Goal: Task Accomplishment & Management: Use online tool/utility

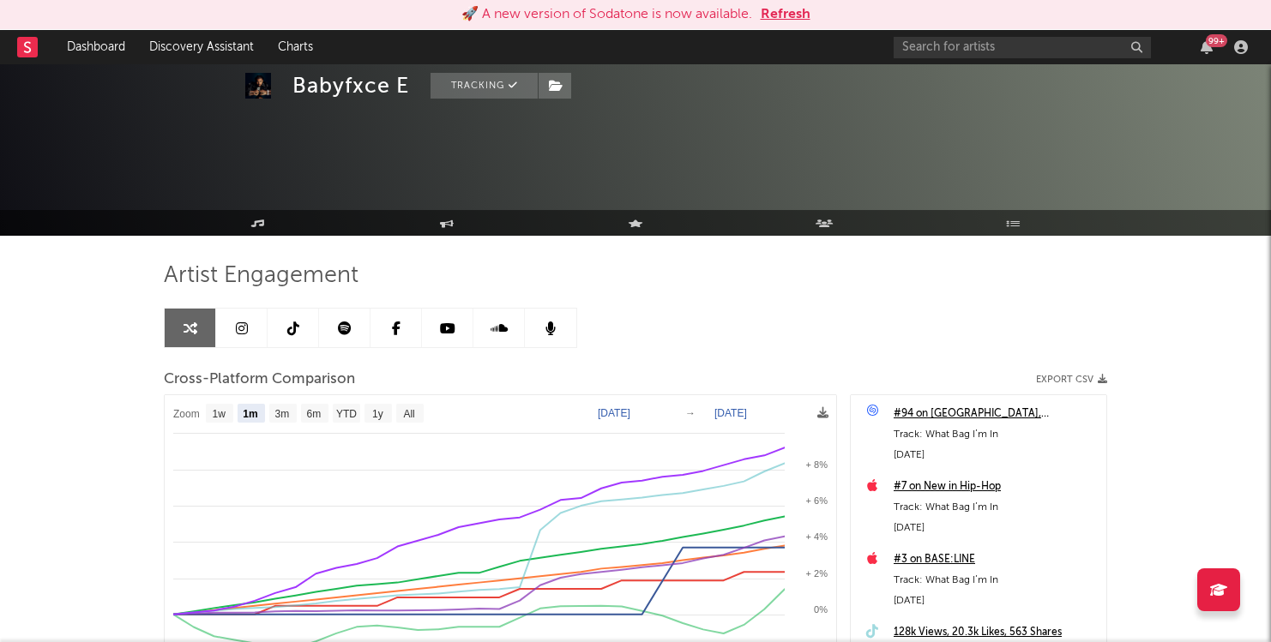
select select "1m"
click at [980, 33] on div "99 +" at bounding box center [1074, 47] width 360 height 34
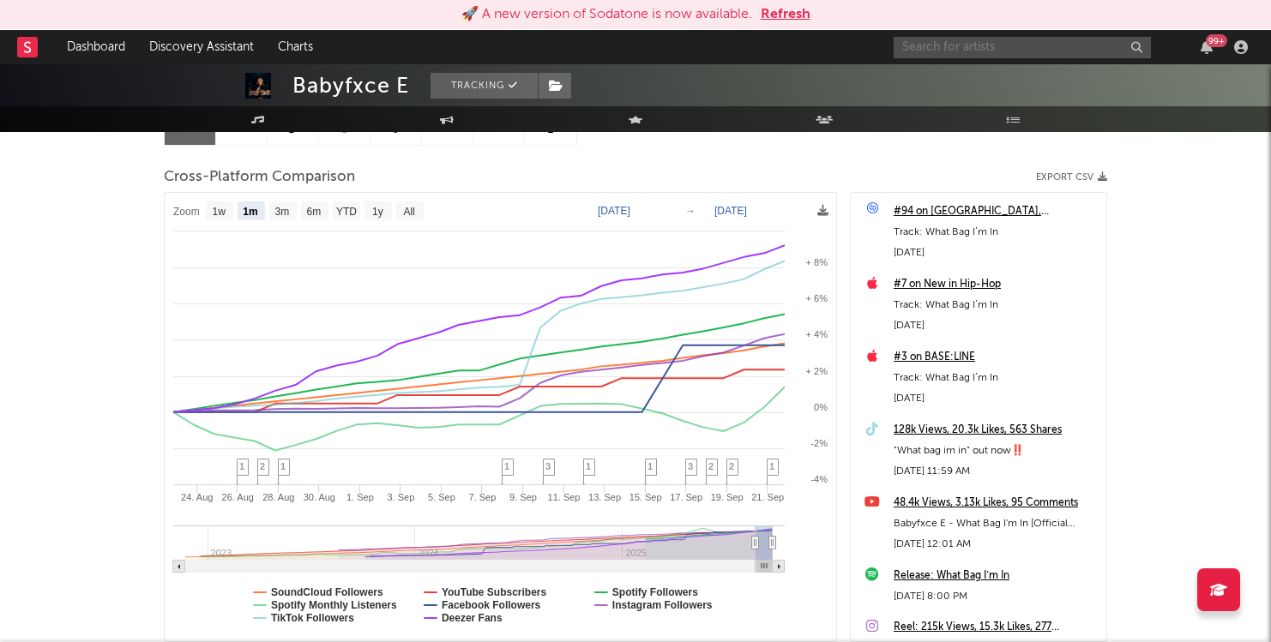
click at [972, 51] on input "text" at bounding box center [1022, 47] width 257 height 21
click at [799, 10] on button "Refresh" at bounding box center [786, 14] width 50 height 21
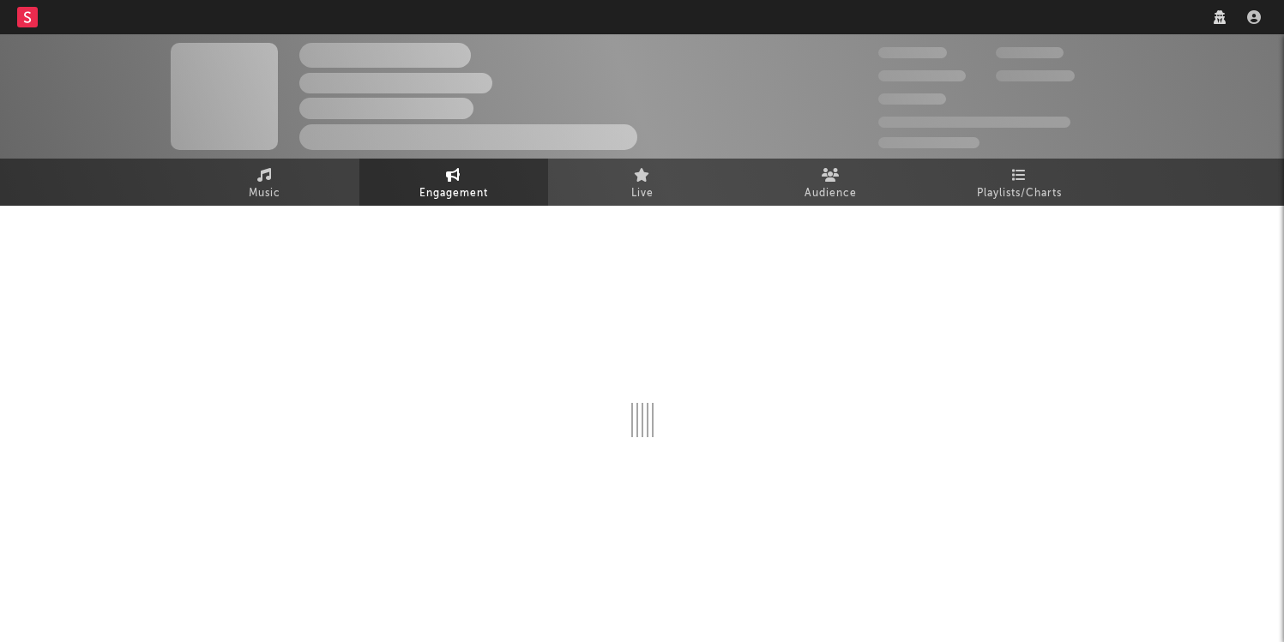
select select "1w"
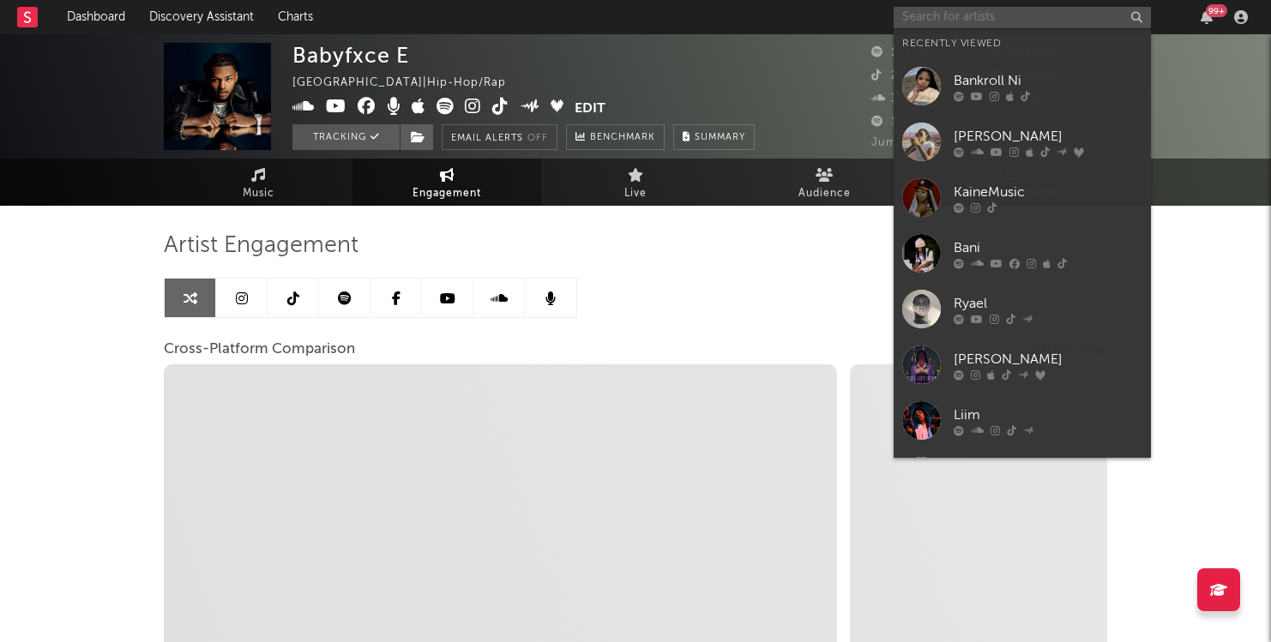
click at [1060, 19] on input "text" at bounding box center [1022, 17] width 257 height 21
type input "y"
select select "1m"
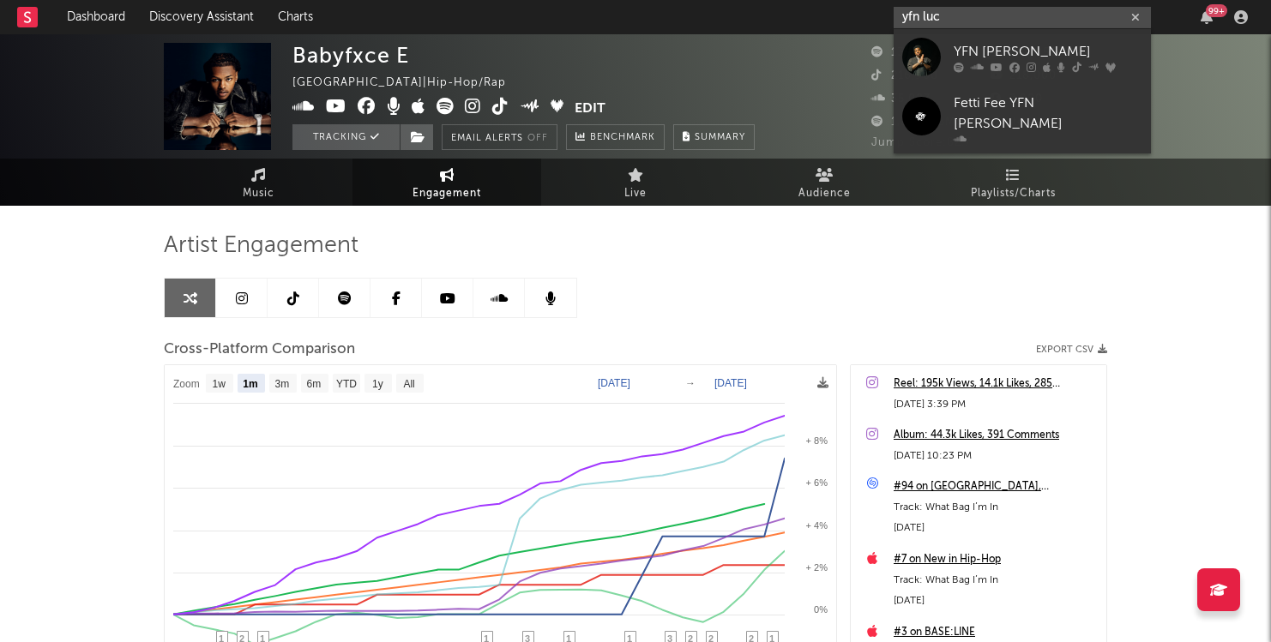
type input "yfn luc"
click at [1061, 43] on div "YFN [PERSON_NAME]" at bounding box center [1048, 51] width 189 height 21
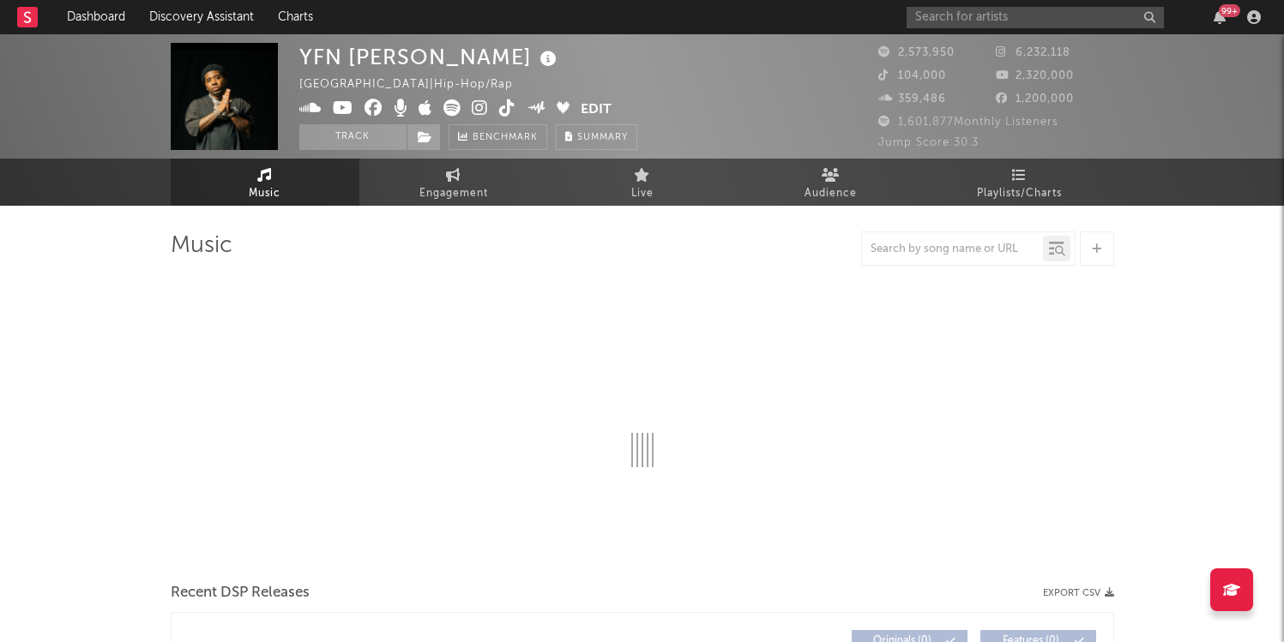
select select "6m"
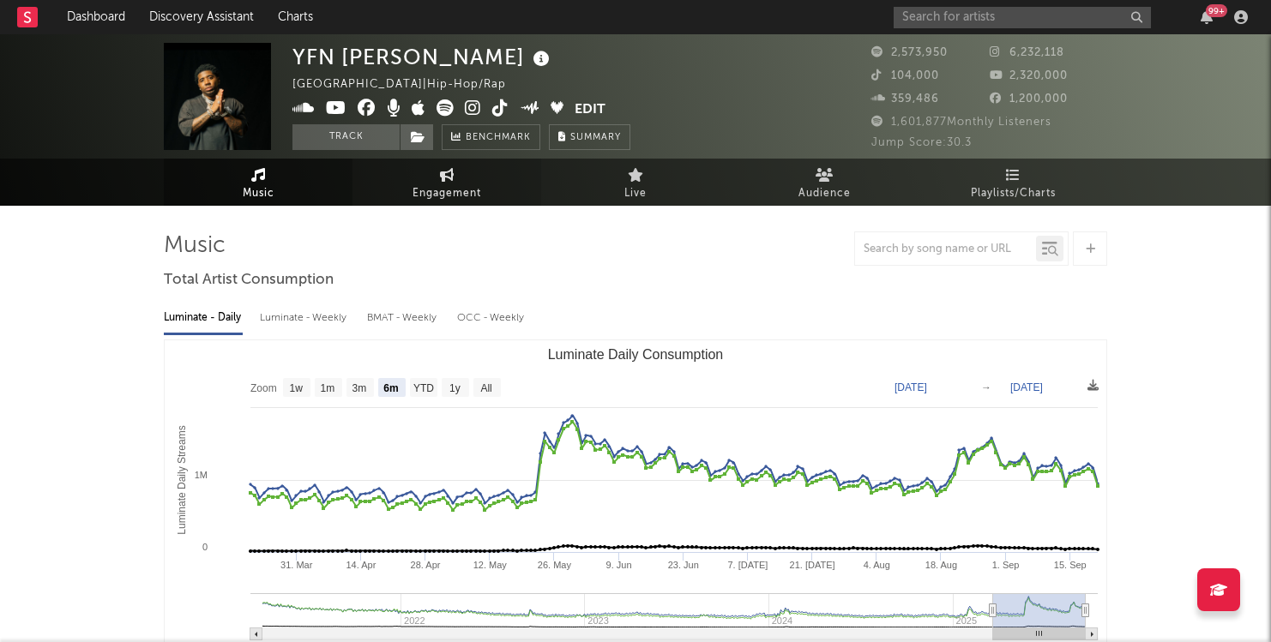
click at [489, 190] on link "Engagement" at bounding box center [446, 182] width 189 height 47
select select "1w"
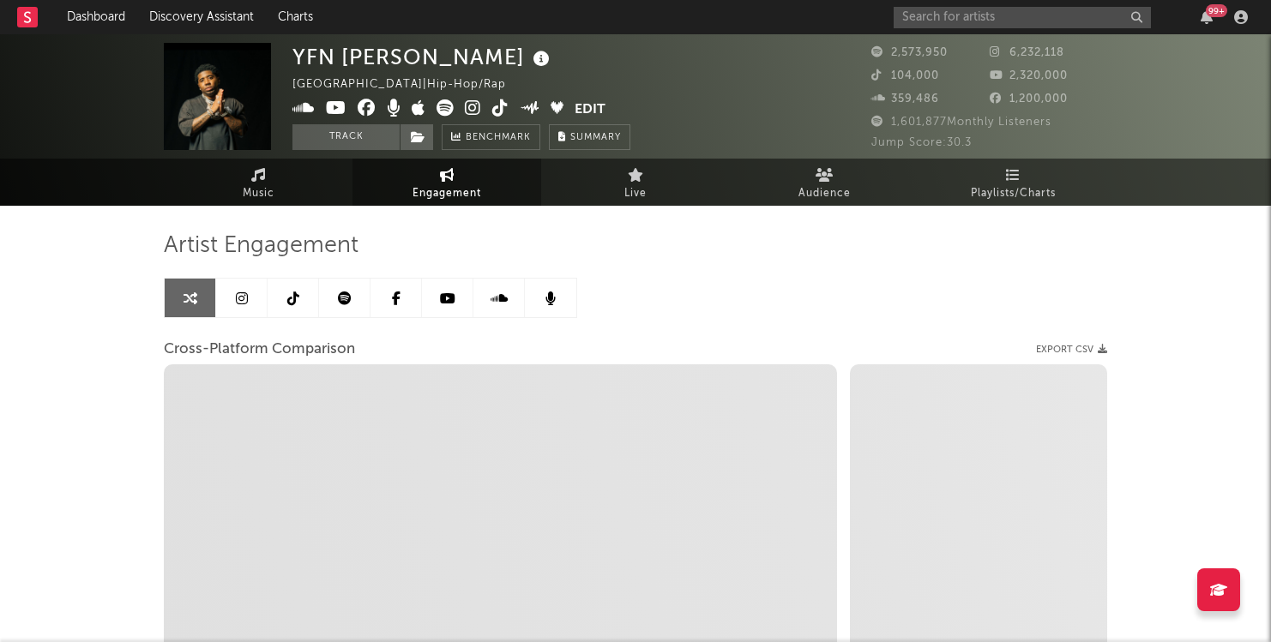
select select "1m"
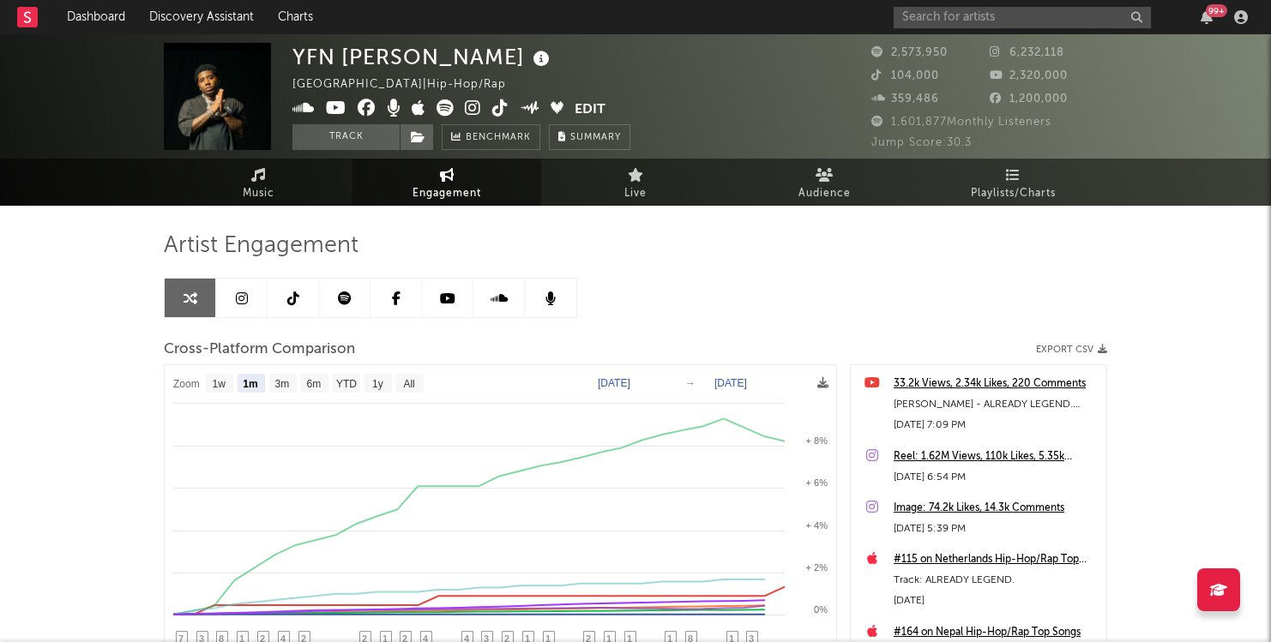
click at [613, 379] on text "[DATE]" at bounding box center [614, 383] width 33 height 12
click at [617, 383] on input "[DATE]" at bounding box center [627, 383] width 80 height 17
type input "[DATE]"
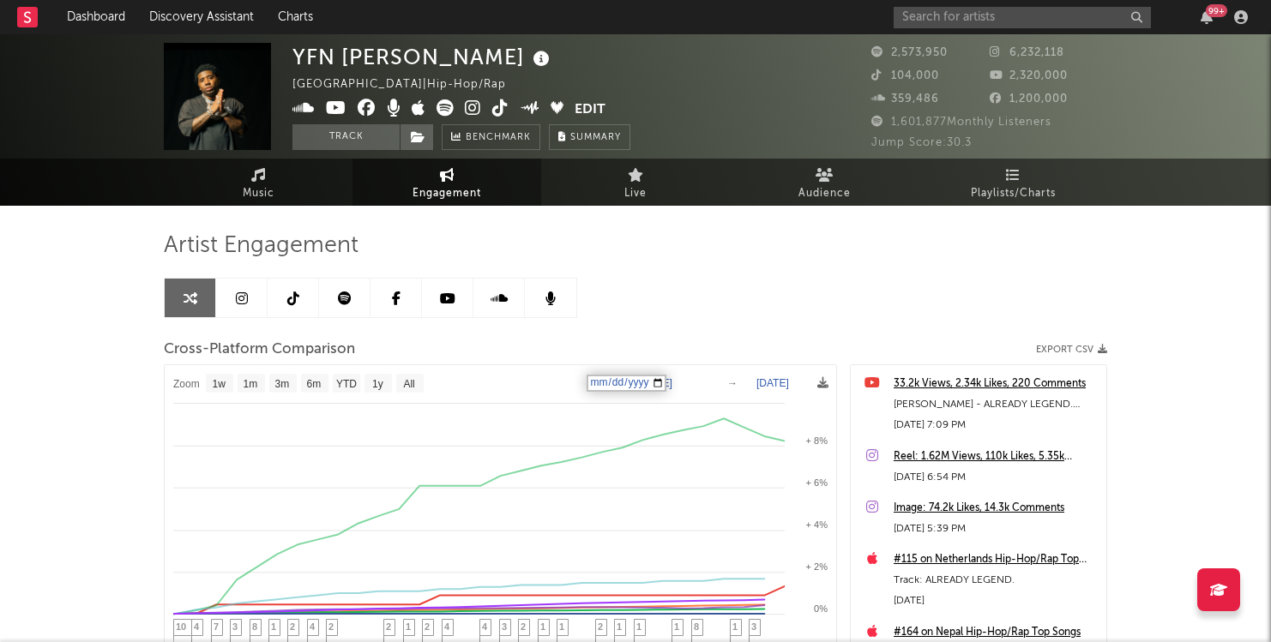
select select "1w"
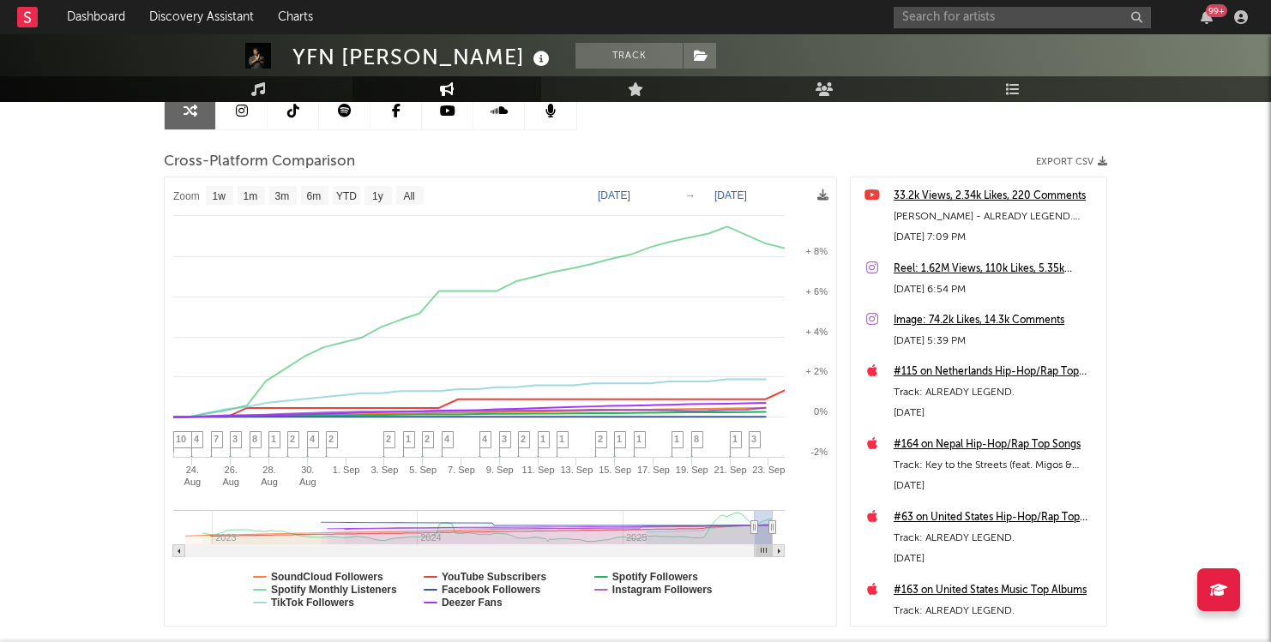
scroll to position [184, 0]
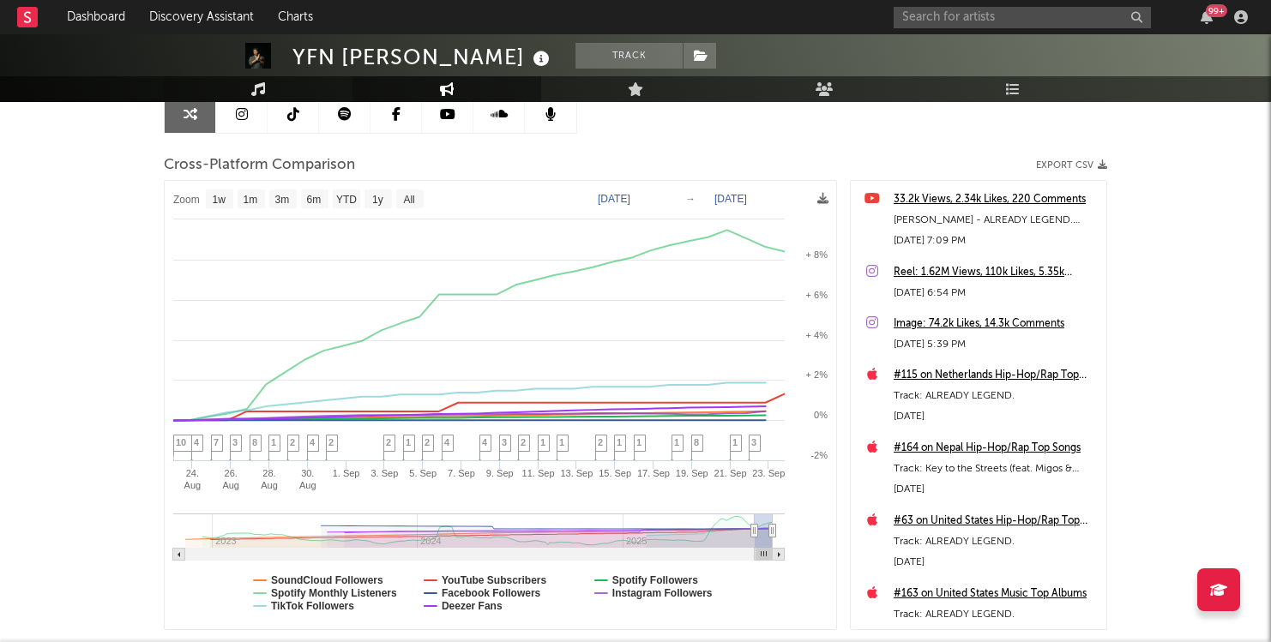
click at [259, 93] on icon at bounding box center [258, 89] width 15 height 14
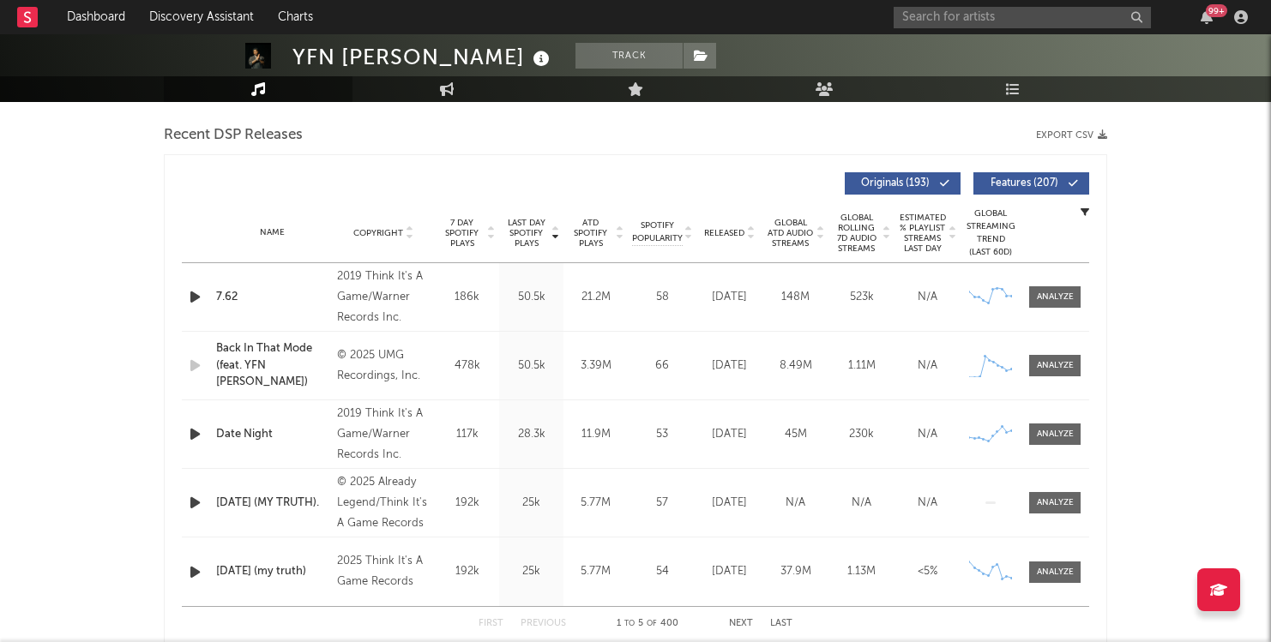
select select "6m"
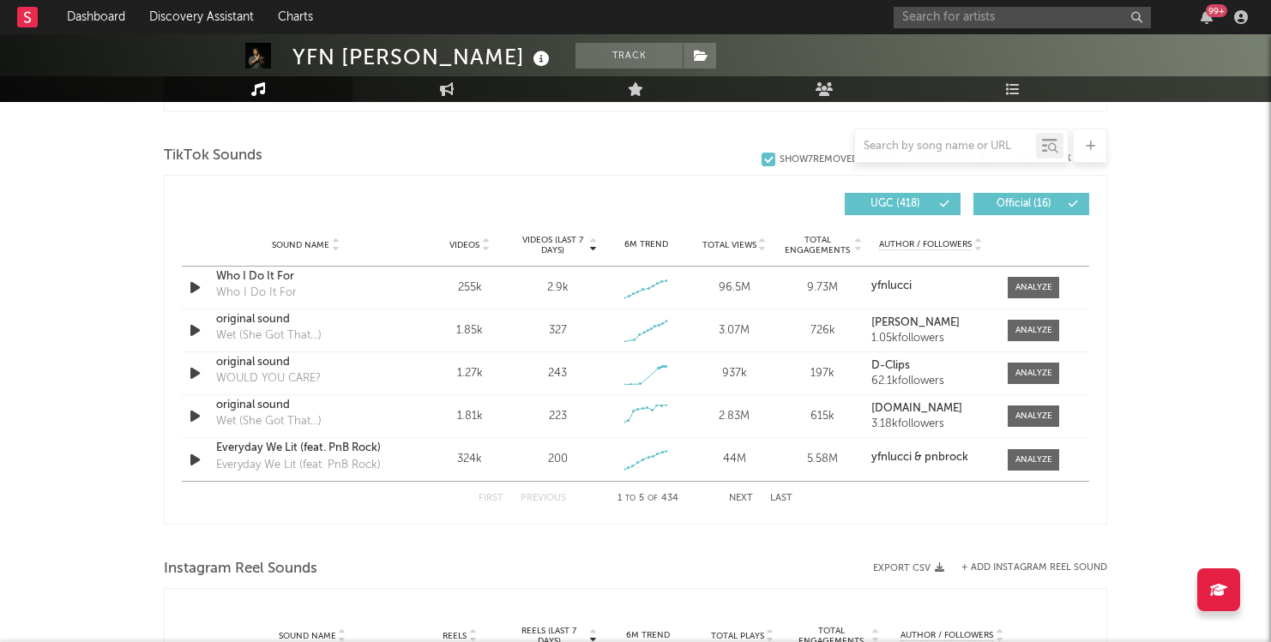
scroll to position [1139, 0]
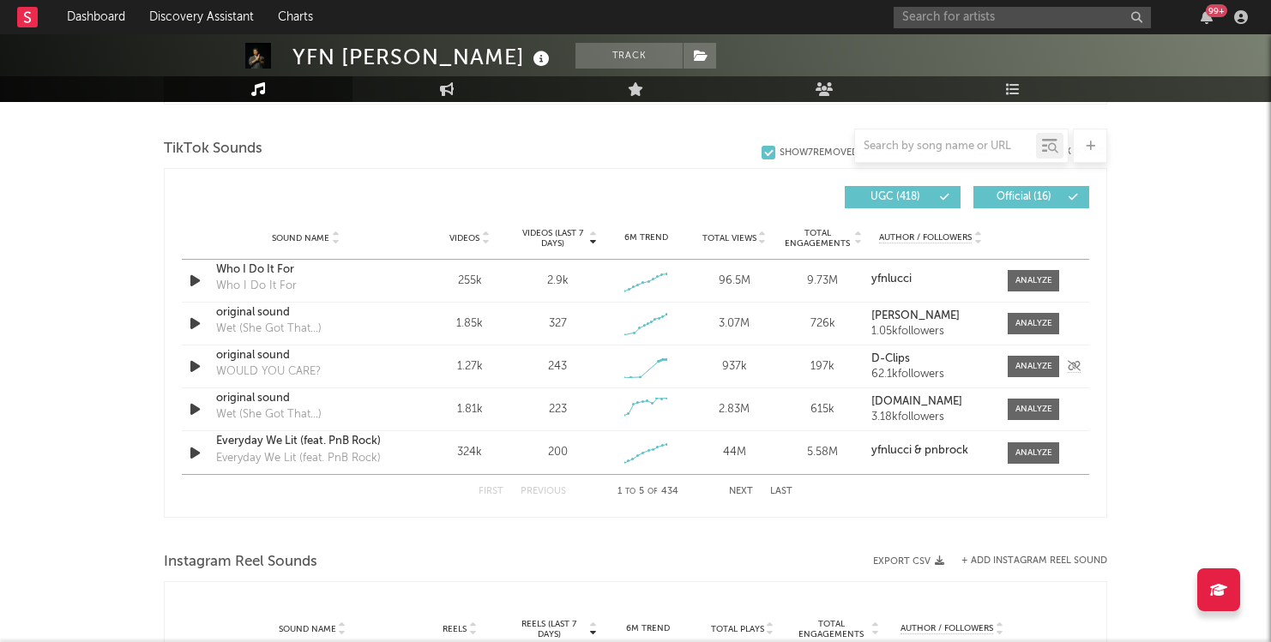
click at [392, 365] on div "original sound WOULD YOU CARE?" at bounding box center [305, 366] width 179 height 39
click at [352, 364] on div "original sound WOULD YOU CARE?" at bounding box center [305, 366] width 179 height 39
click at [294, 364] on div "WOULD YOU CARE?" at bounding box center [268, 372] width 105 height 17
click at [1010, 364] on span at bounding box center [1033, 366] width 51 height 21
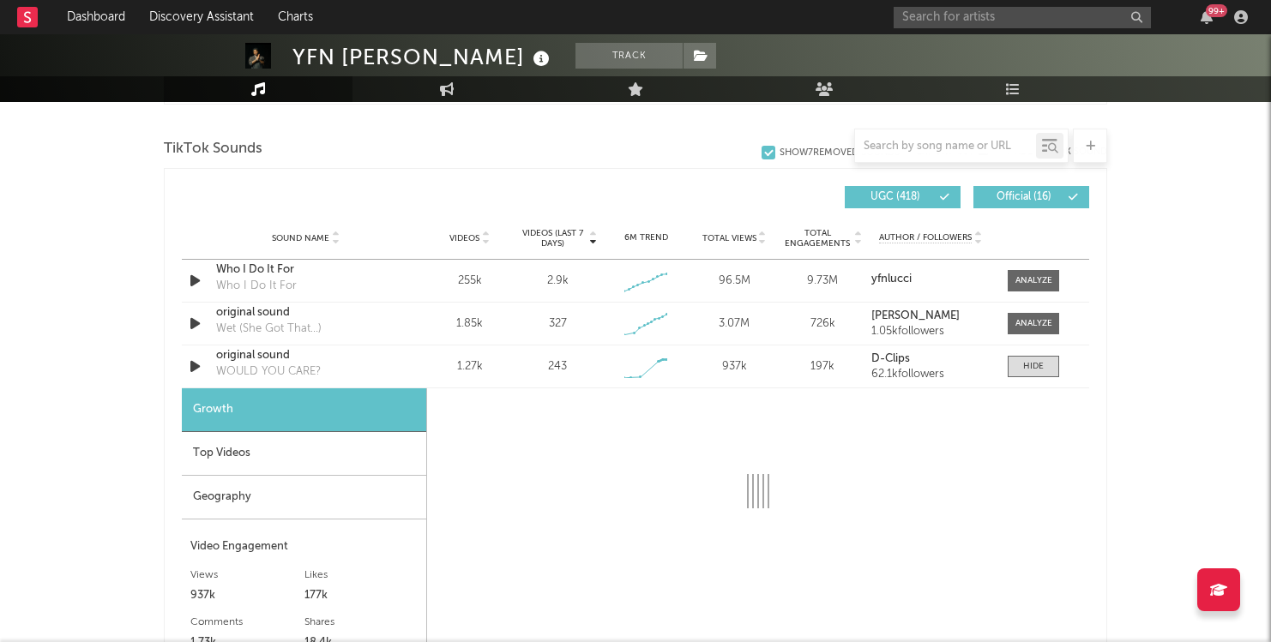
select select "1w"
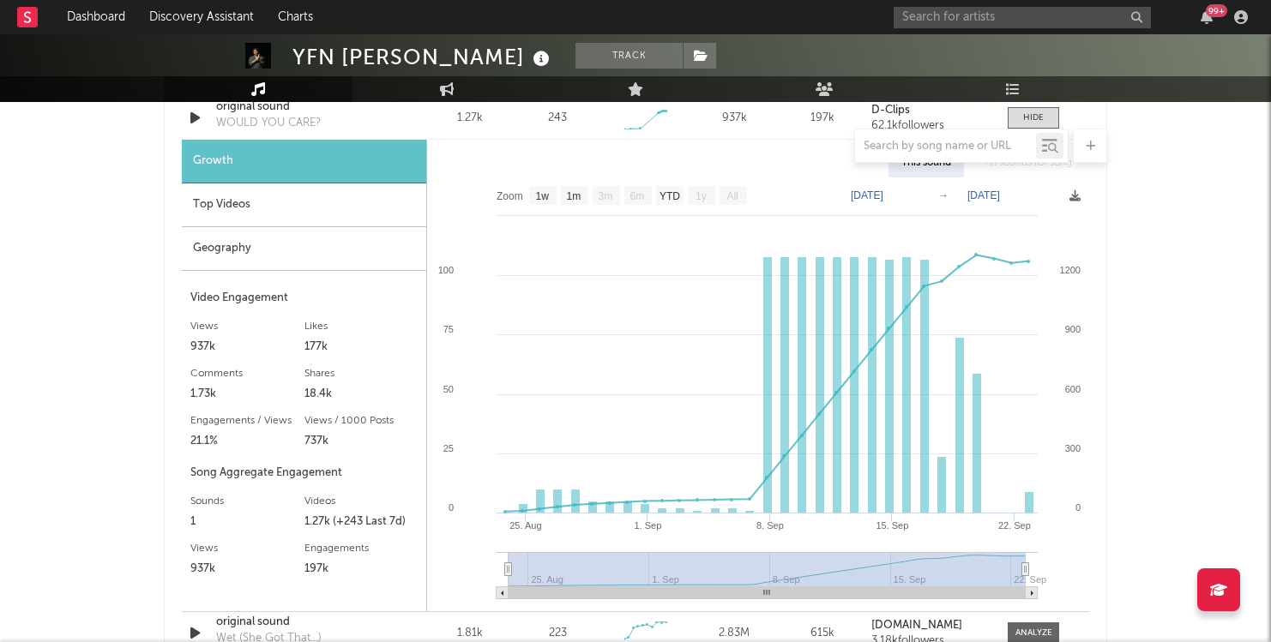
scroll to position [1394, 0]
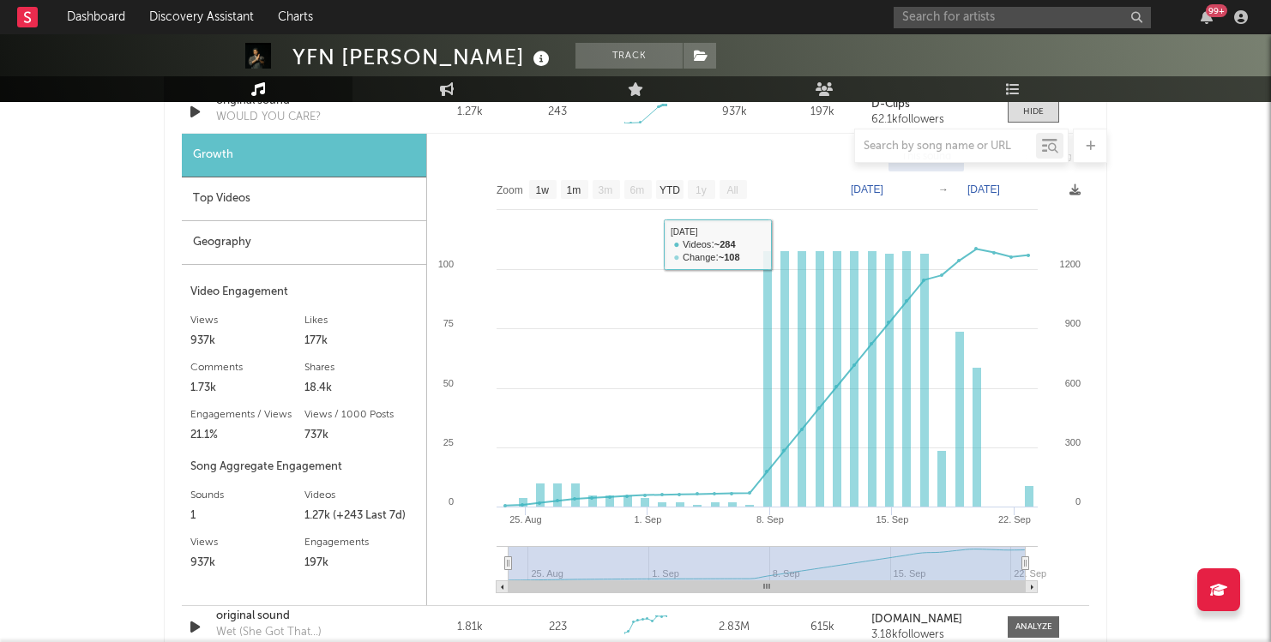
click at [262, 208] on div "Top Videos" at bounding box center [304, 200] width 244 height 44
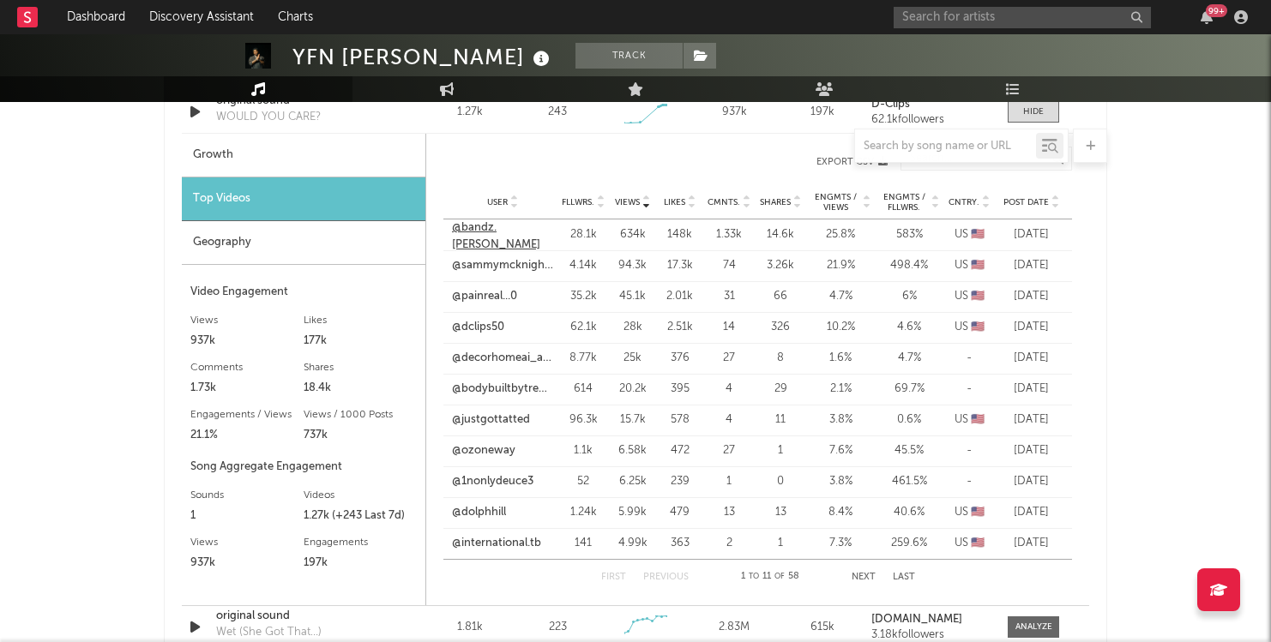
click at [500, 236] on link "@bandz.kari" at bounding box center [502, 236] width 101 height 33
click at [481, 230] on link "@bandz.kari" at bounding box center [502, 236] width 101 height 33
click at [343, 156] on div at bounding box center [635, 146] width 943 height 34
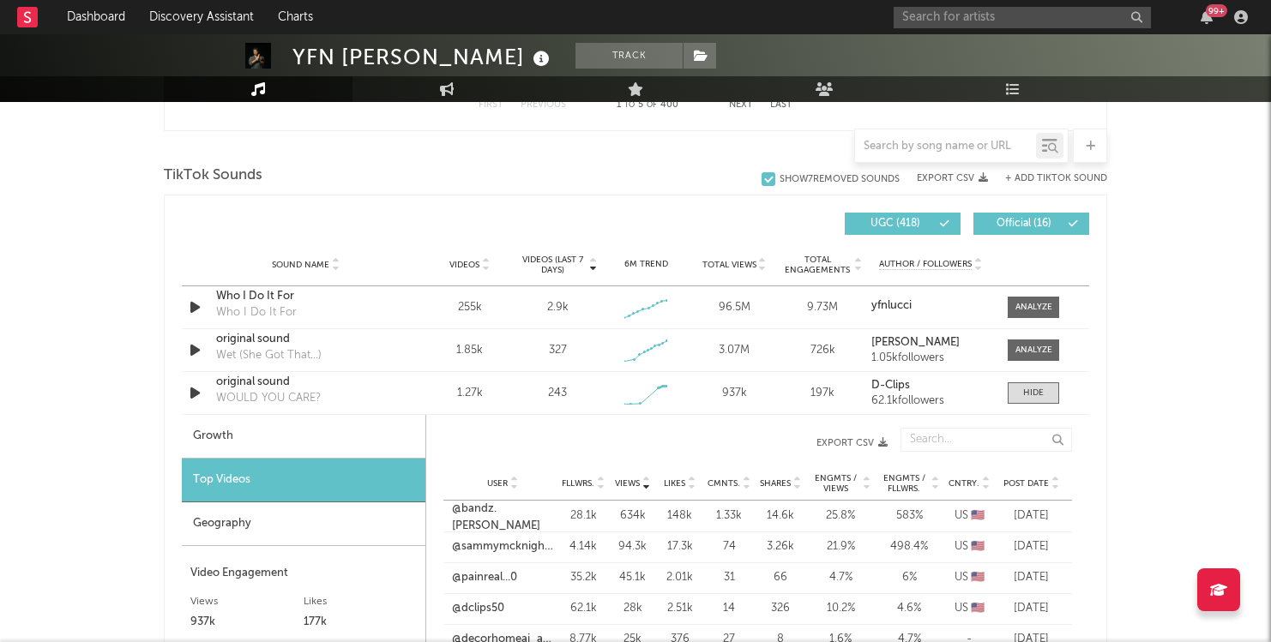
scroll to position [1182, 0]
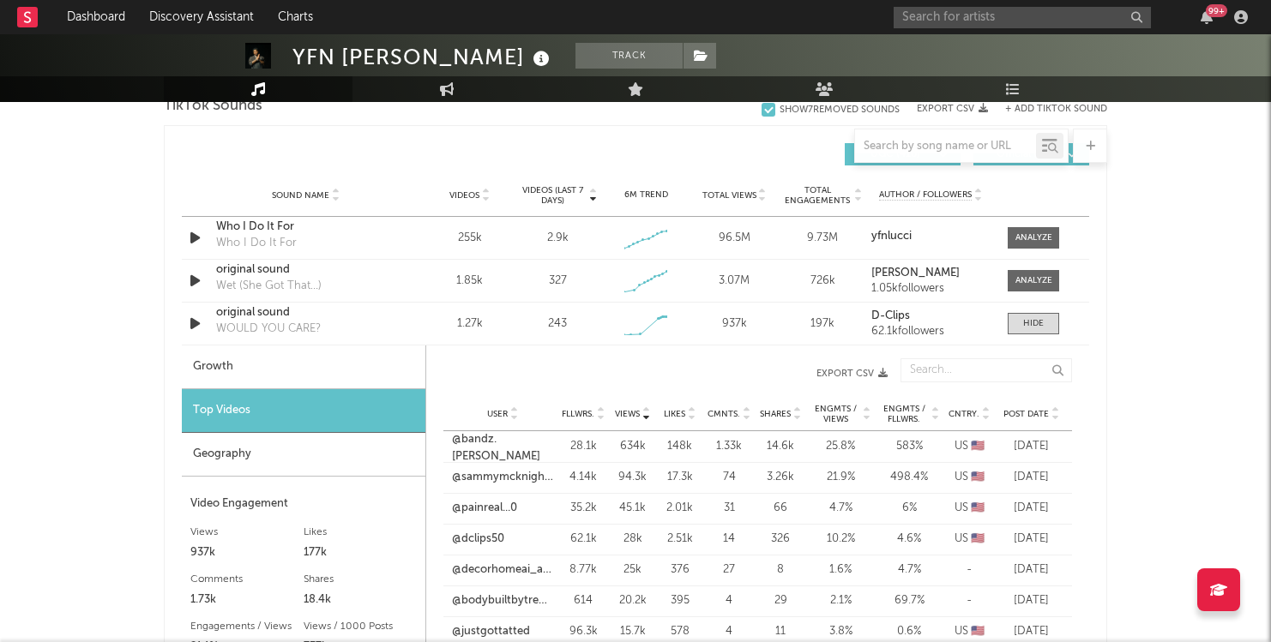
click at [230, 369] on div "Growth" at bounding box center [304, 368] width 244 height 44
select select "1w"
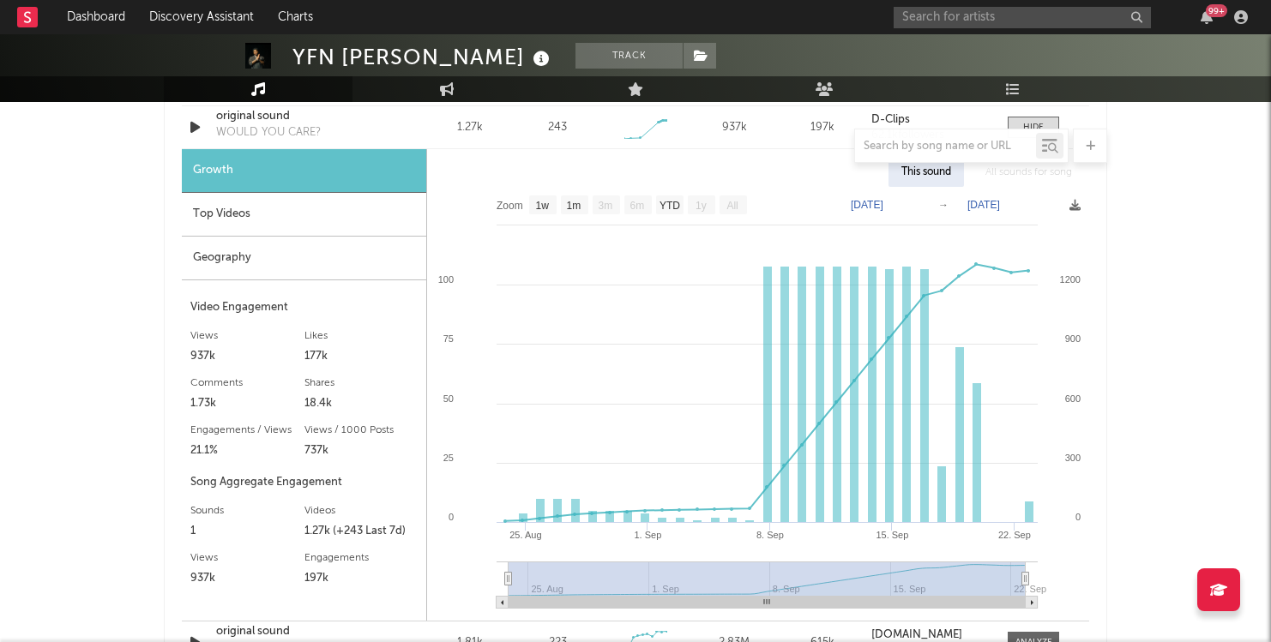
scroll to position [1376, 0]
drag, startPoint x: 1268, startPoint y: 286, endPoint x: 1268, endPoint y: 250, distance: 35.2
click at [1269, 252] on div "YFN Lucci Track United States | Hip-Hop/Rap Edit Track Benchmark Summary 2,573,…" at bounding box center [635, 299] width 1271 height 3283
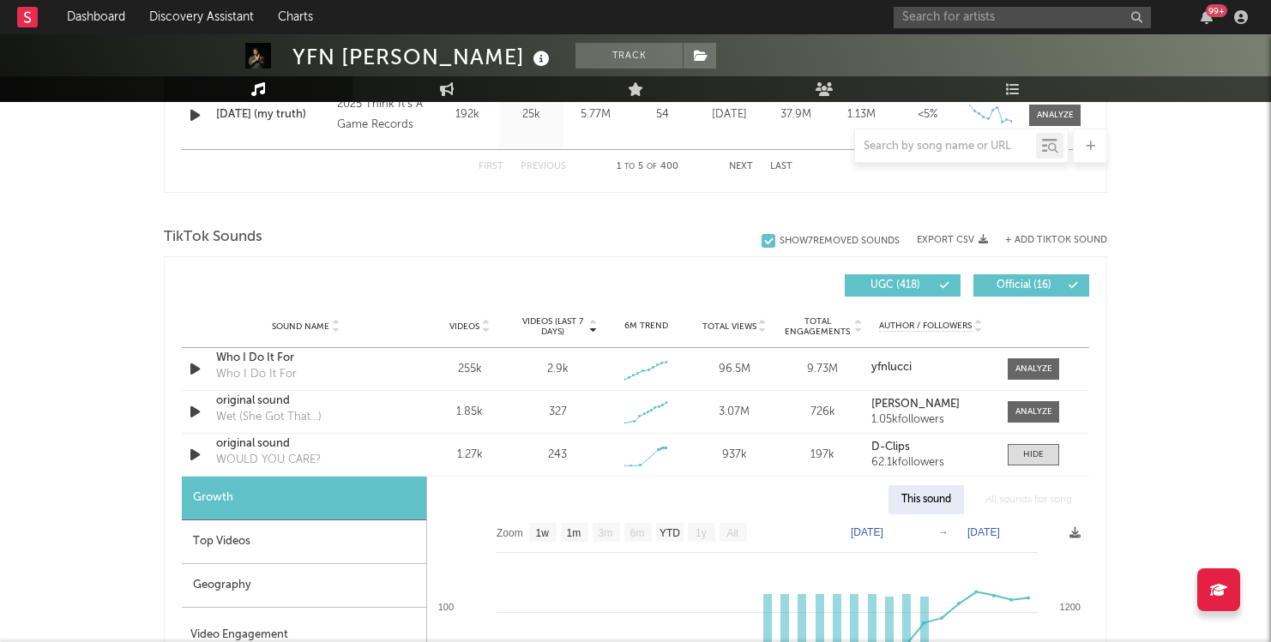
scroll to position [1053, 0]
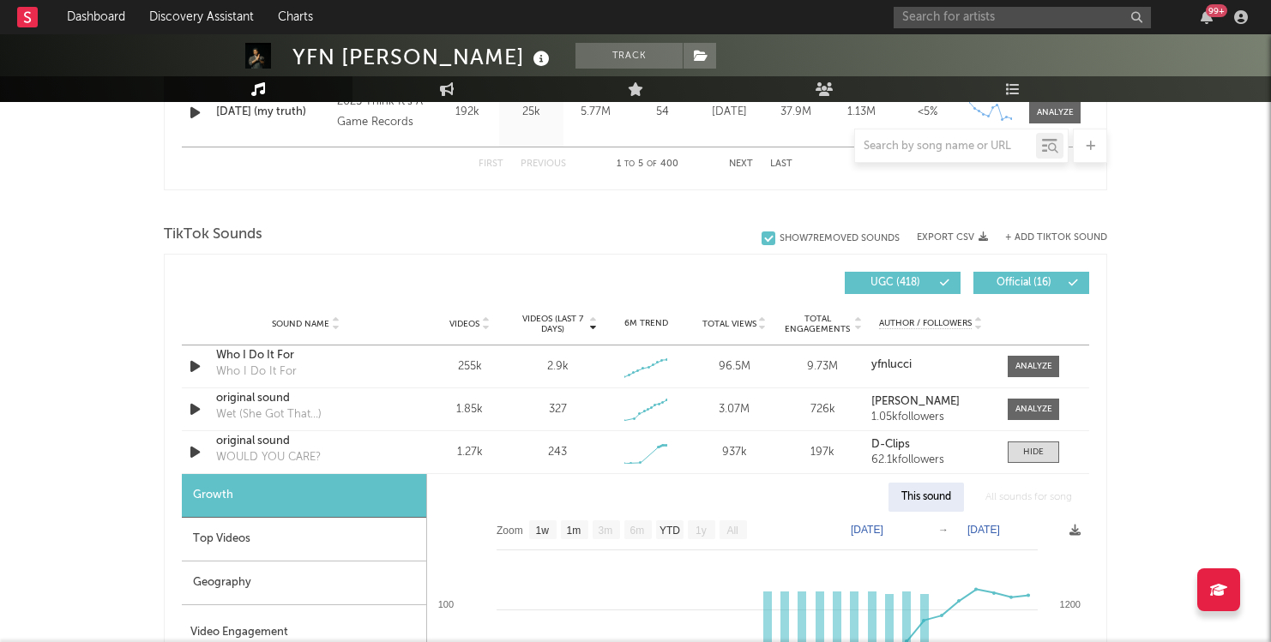
click at [1063, 232] on div "+ Add TikTok Sound" at bounding box center [1047, 237] width 119 height 17
click at [1034, 234] on button "+ Add TikTok Sound" at bounding box center [1056, 237] width 102 height 9
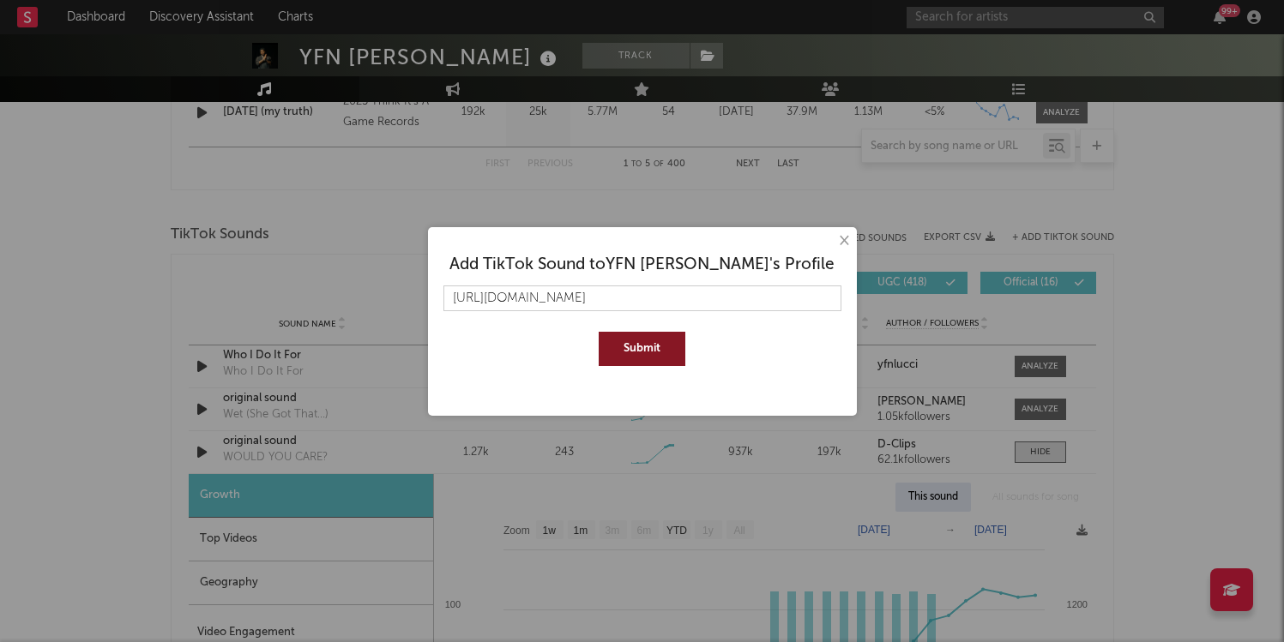
type input "https://www.tiktok.com/t/ZPHWL8UCrckWS-FEF6v/"
click at [656, 342] on button "Submit" at bounding box center [642, 349] width 87 height 34
click at [840, 246] on button "×" at bounding box center [843, 241] width 19 height 19
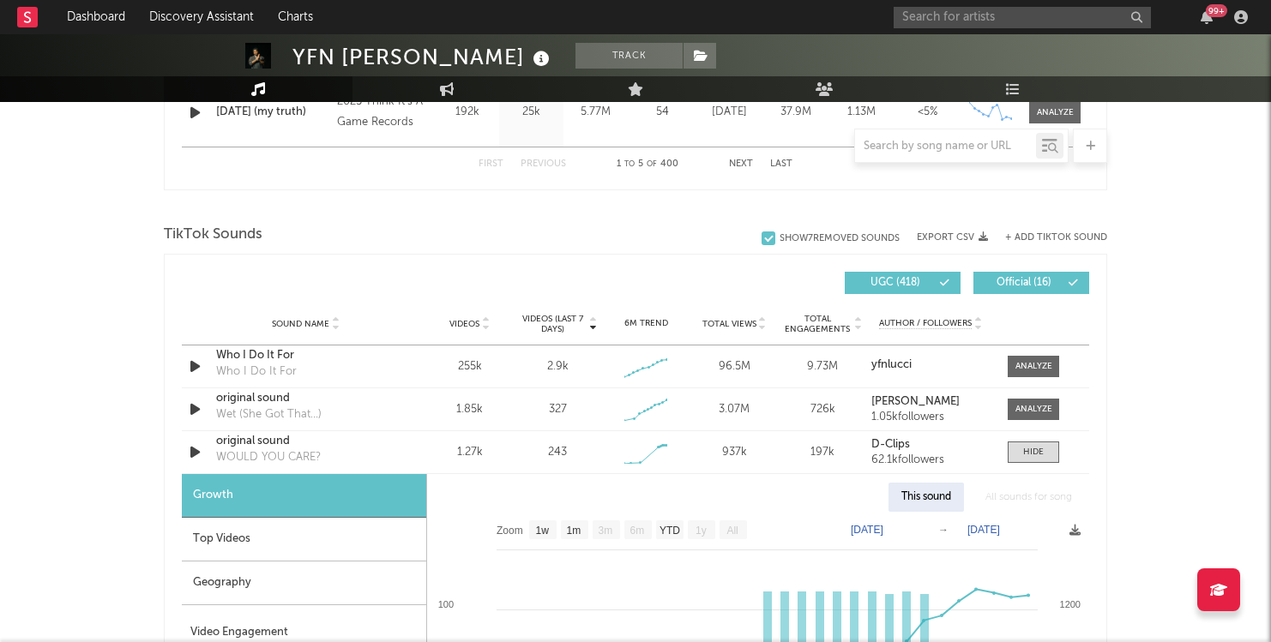
click at [1159, 298] on div "YFN Lucci Track United States | Hip-Hop/Rap Edit Track Benchmark Summary 2,573,…" at bounding box center [635, 622] width 1271 height 3283
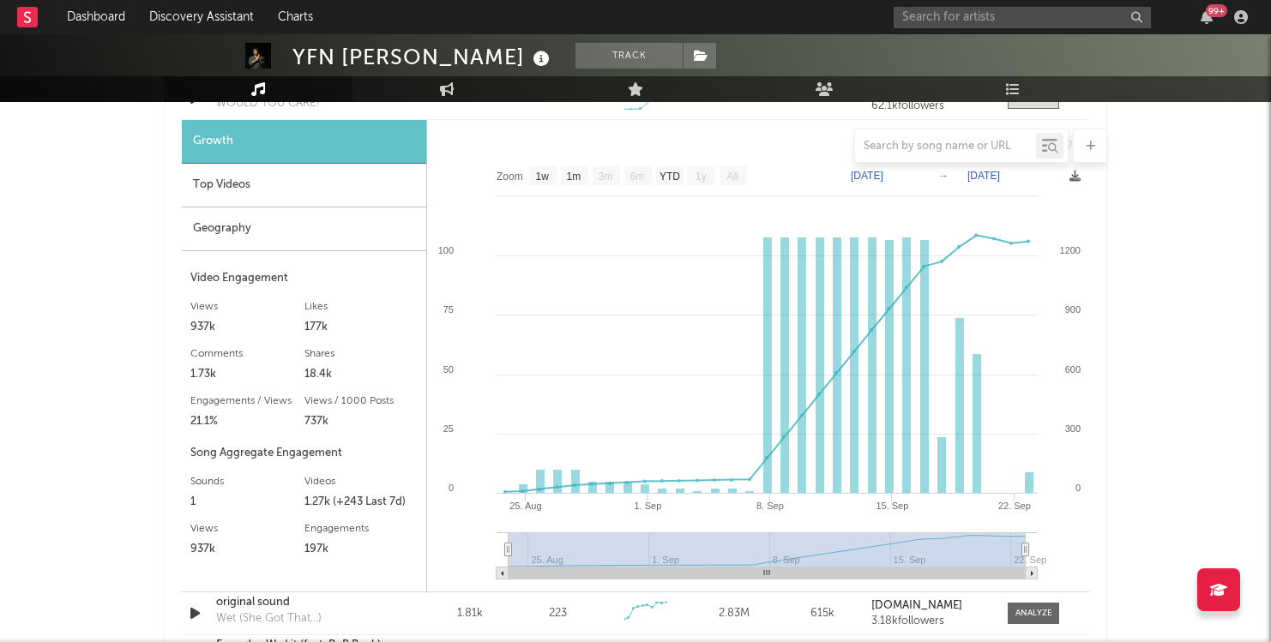
scroll to position [1400, 0]
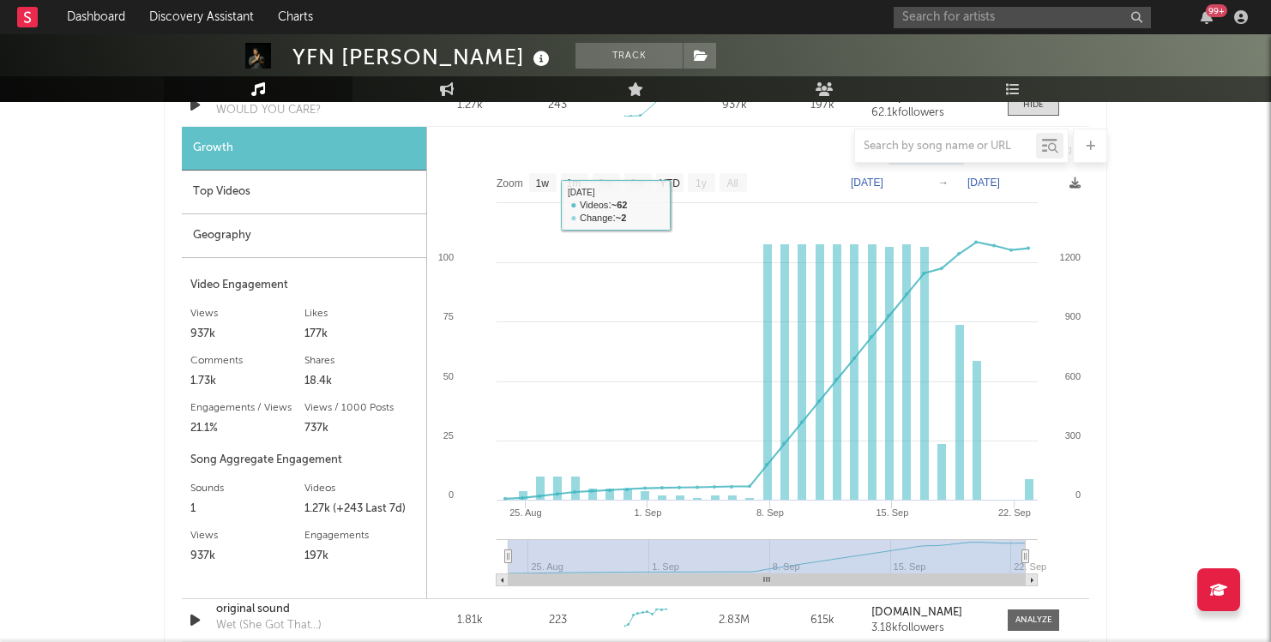
click at [363, 200] on div "Top Videos" at bounding box center [304, 193] width 244 height 44
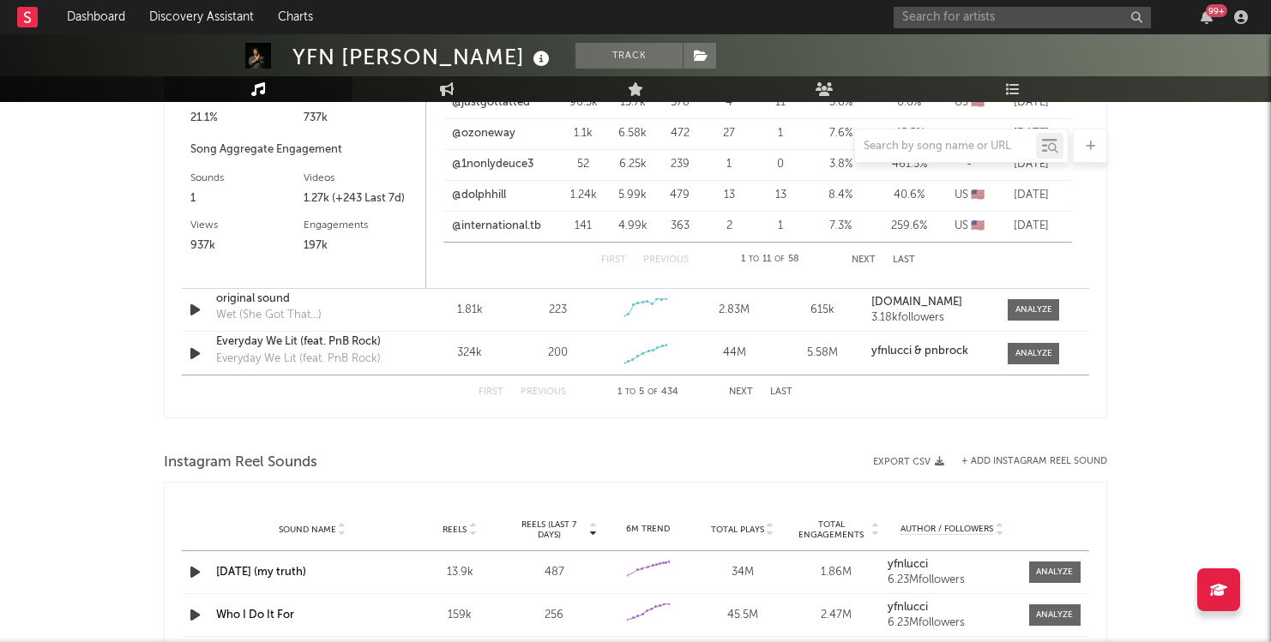
click at [731, 395] on button "Next" at bounding box center [741, 392] width 24 height 9
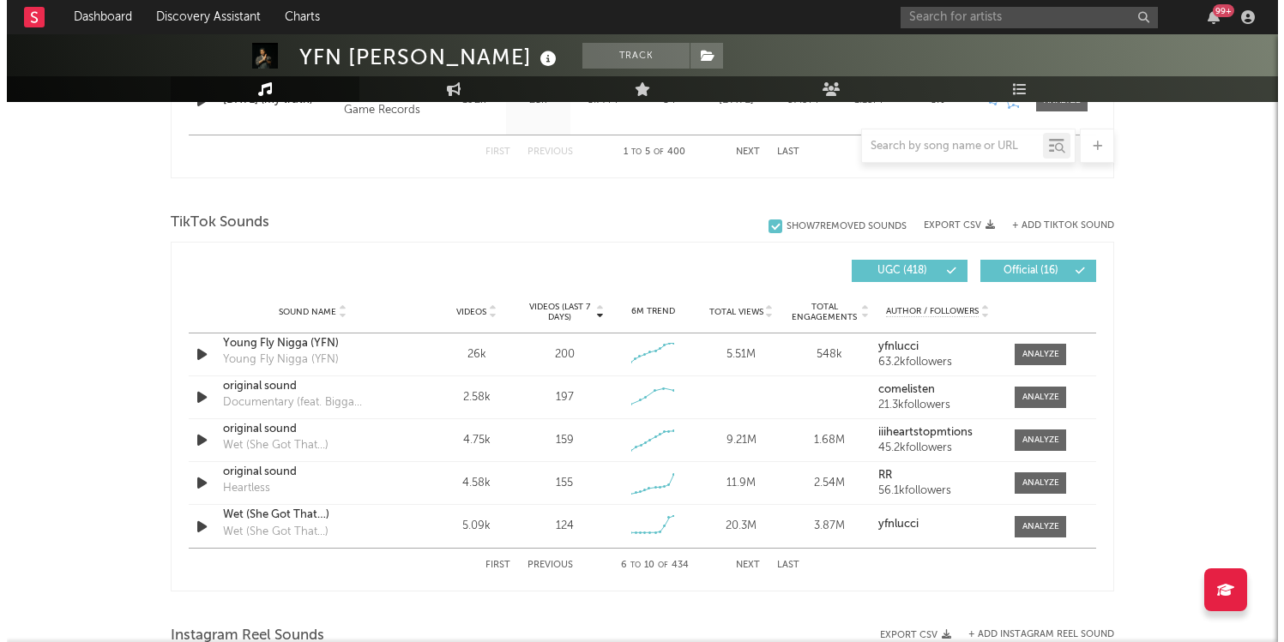
scroll to position [1056, 0]
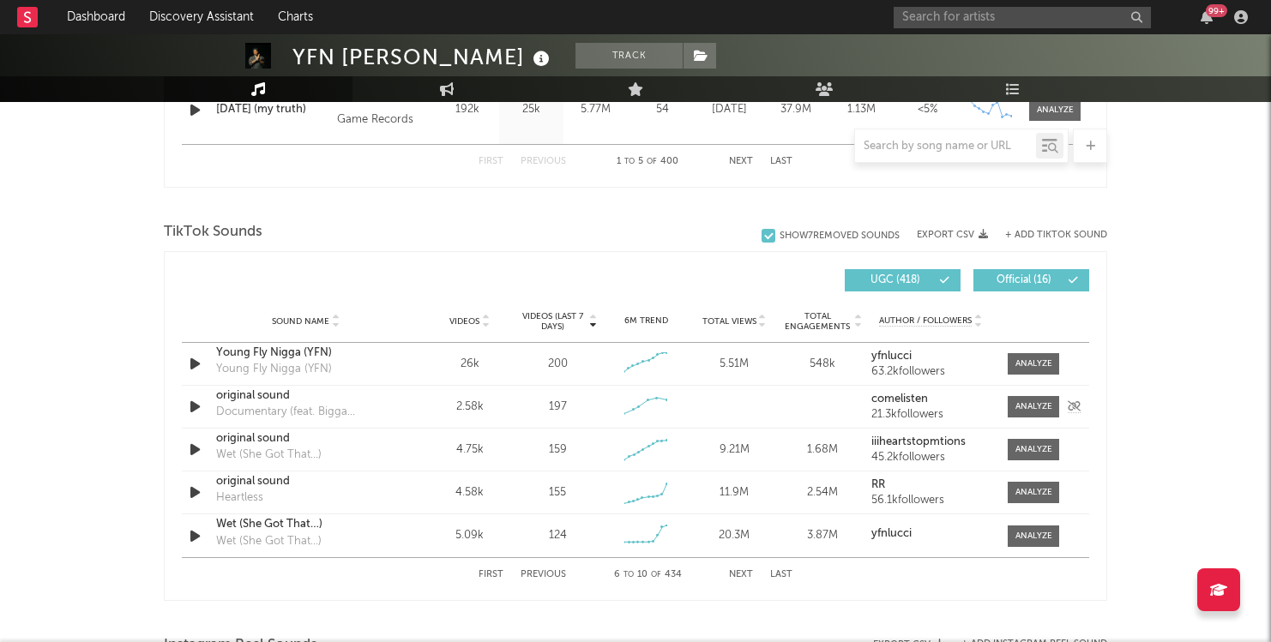
click at [194, 404] on icon "button" at bounding box center [195, 406] width 18 height 21
click at [194, 404] on icon "button" at bounding box center [194, 406] width 16 height 21
click at [744, 575] on button "Next" at bounding box center [741, 574] width 24 height 9
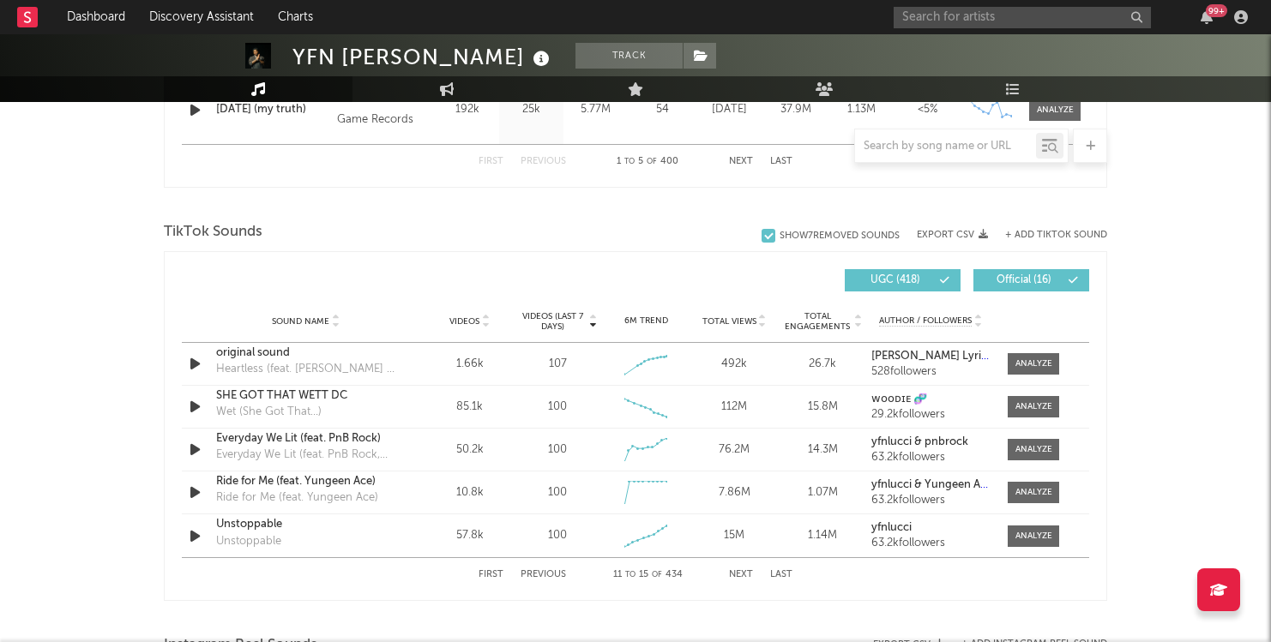
click at [1040, 232] on button "+ Add TikTok Sound" at bounding box center [1056, 235] width 102 height 9
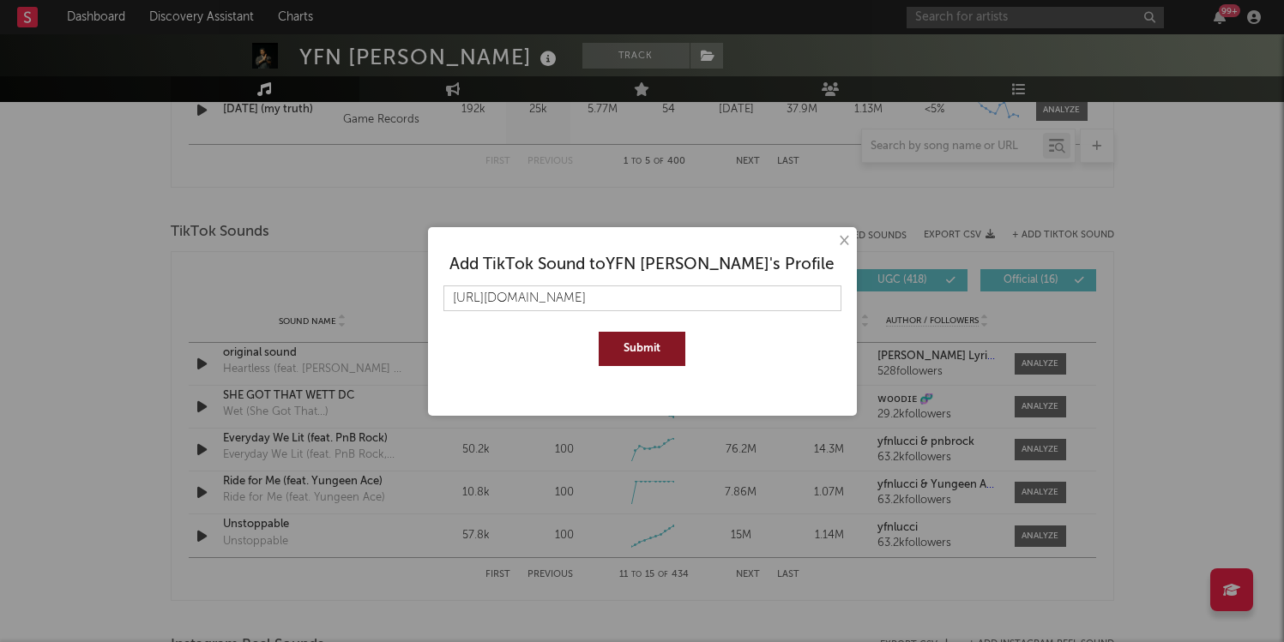
scroll to position [0, 302]
type input "https://www.tiktok.com/music/JAN-31ST-MY-TRUTH-7504513367446128657?is_from_weba…"
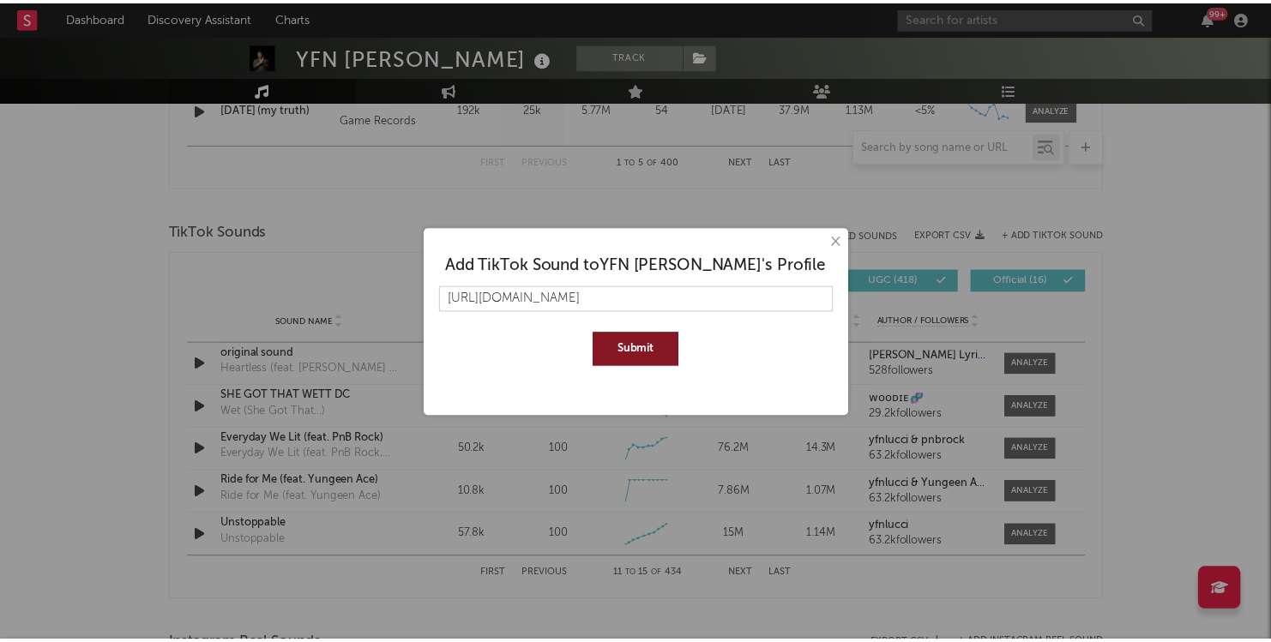
scroll to position [0, 0]
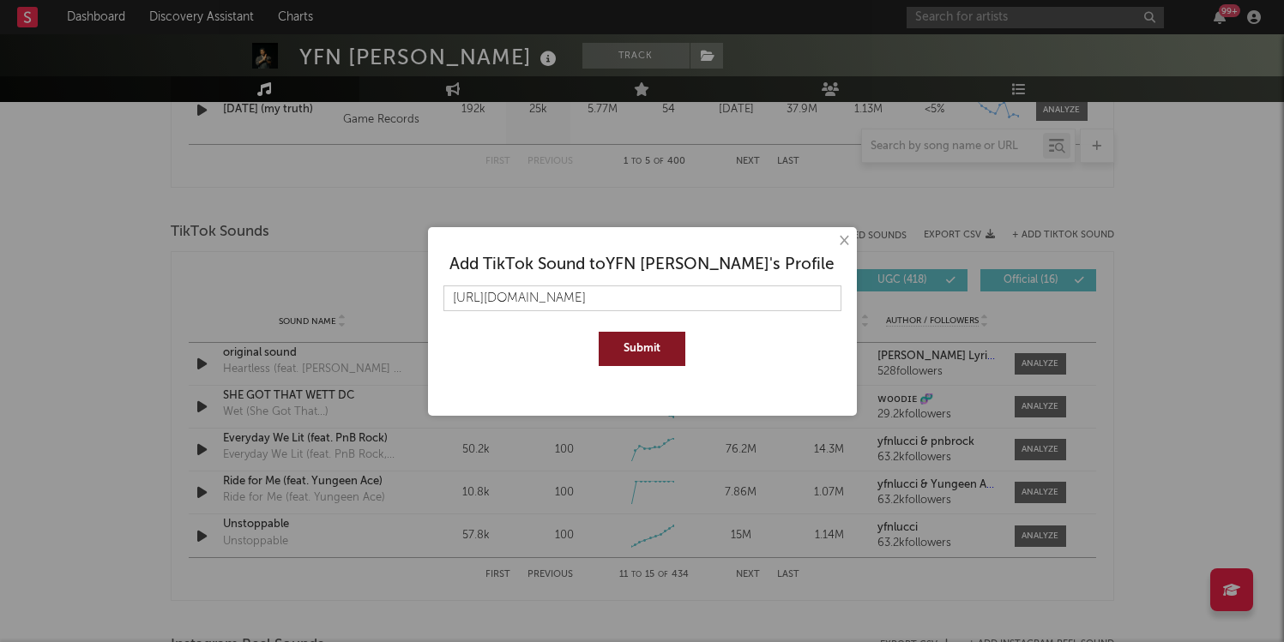
click at [660, 350] on button "Submit" at bounding box center [642, 349] width 87 height 34
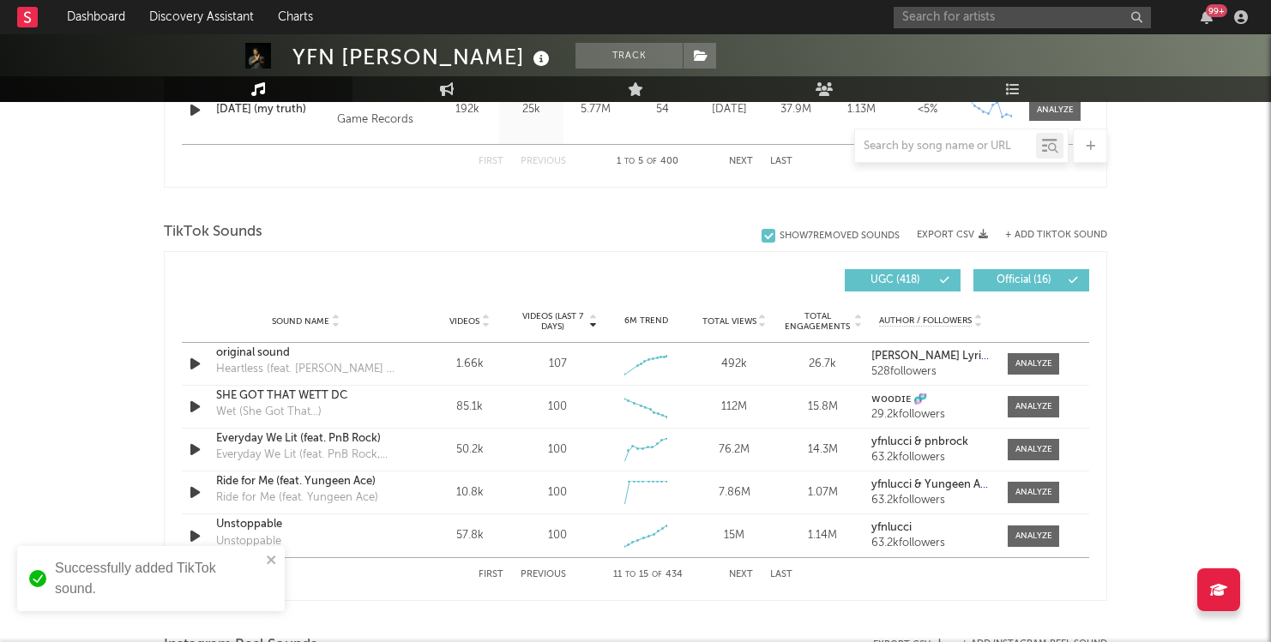
click at [733, 571] on button "Next" at bounding box center [741, 574] width 24 height 9
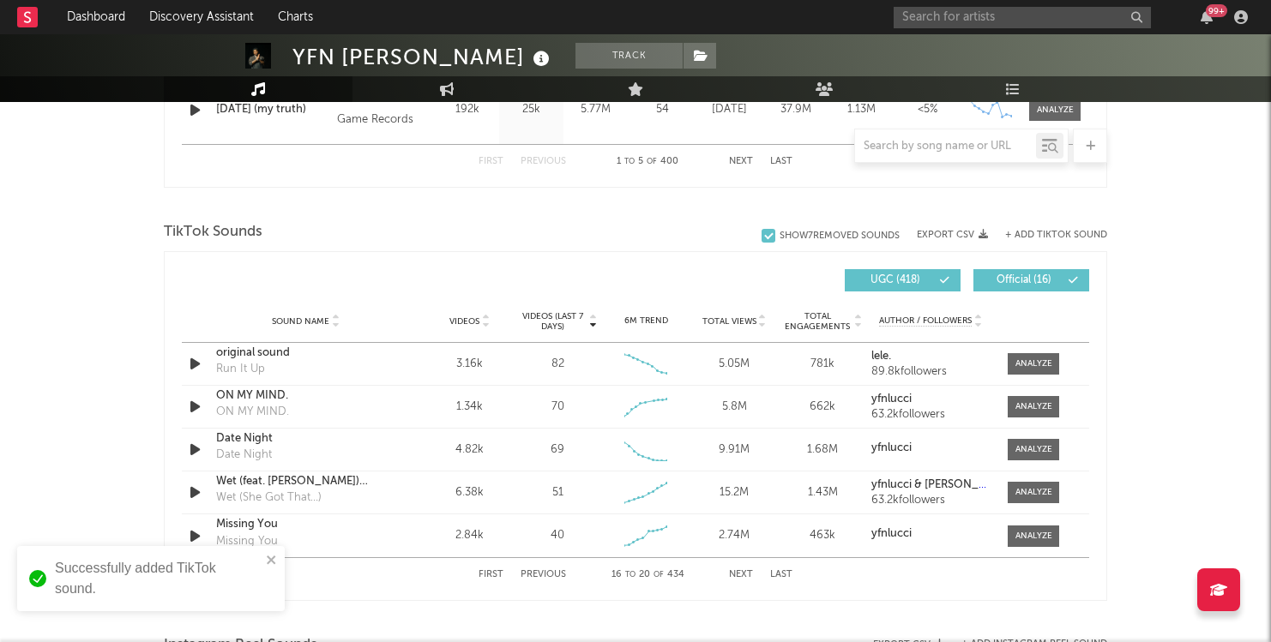
click at [733, 571] on button "Next" at bounding box center [741, 574] width 24 height 9
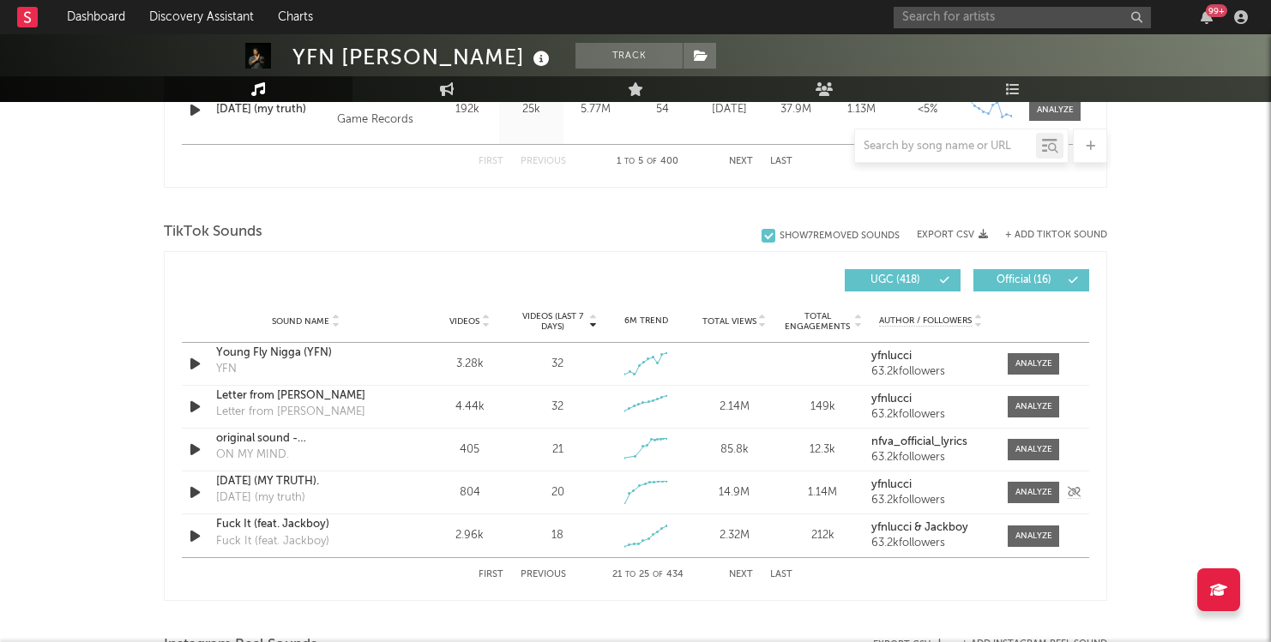
click at [309, 475] on div "JAN. 31ST (MY TRUTH)." at bounding box center [305, 481] width 179 height 17
